Goal: Navigation & Orientation: Find specific page/section

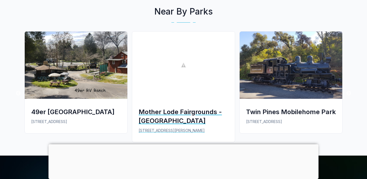
scroll to position [398, 0]
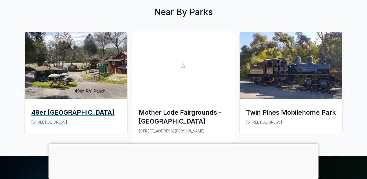
click at [84, 72] on img at bounding box center [76, 65] width 103 height 67
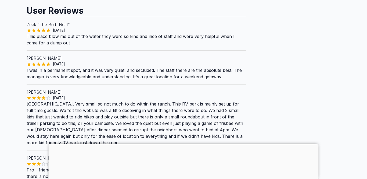
scroll to position [635, 0]
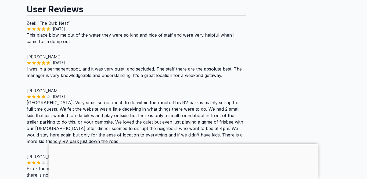
click at [183, 144] on div at bounding box center [184, 144] width 270 height 0
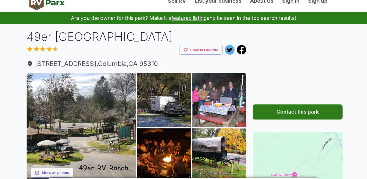
scroll to position [0, 0]
